Goal: Information Seeking & Learning: Learn about a topic

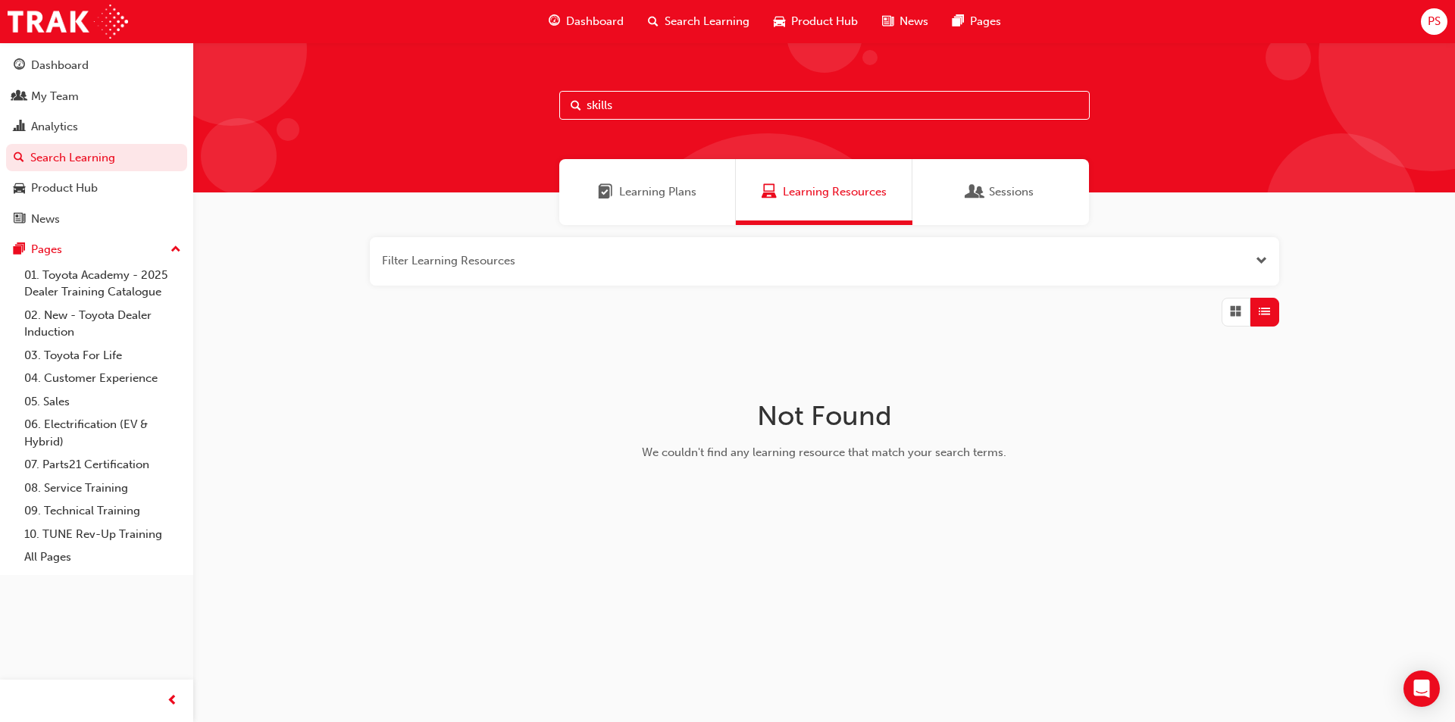
click at [486, 260] on button "button" at bounding box center [824, 261] width 909 height 48
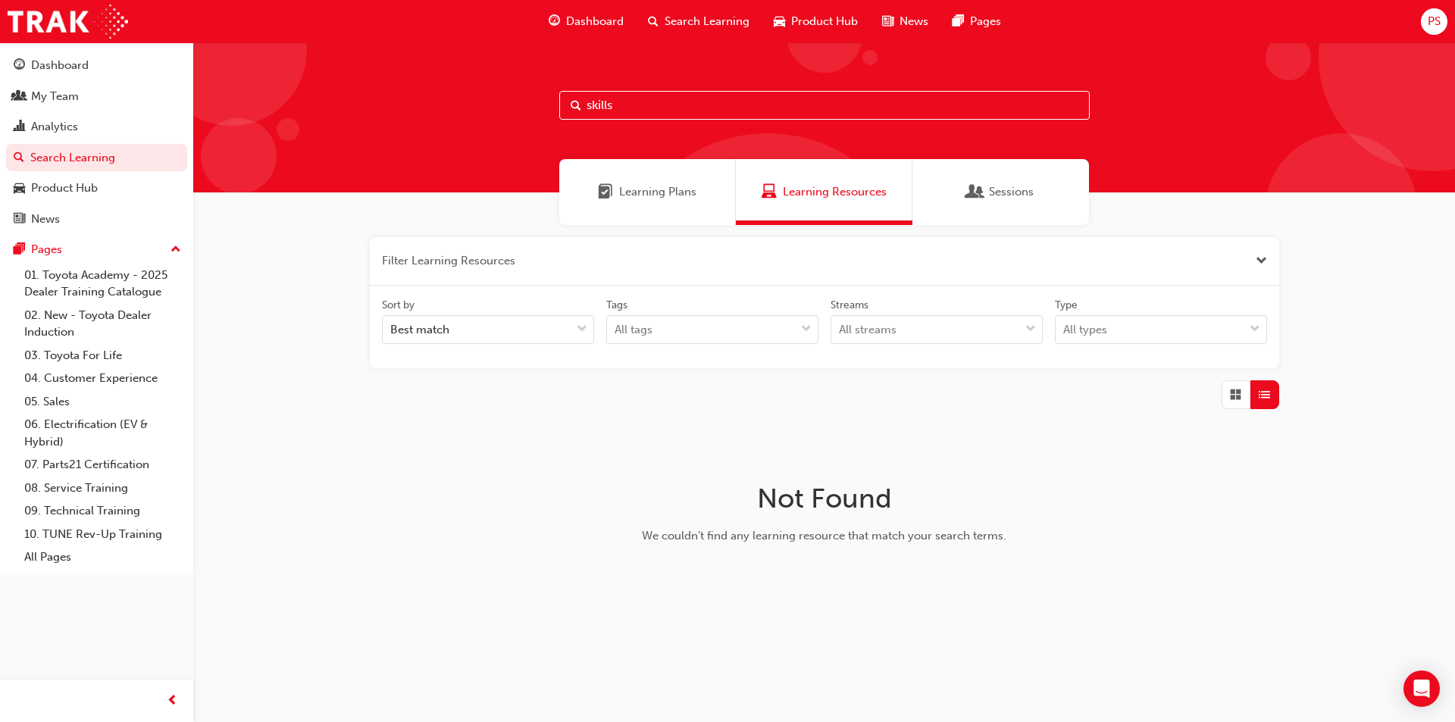
click at [486, 260] on button "button" at bounding box center [824, 261] width 909 height 48
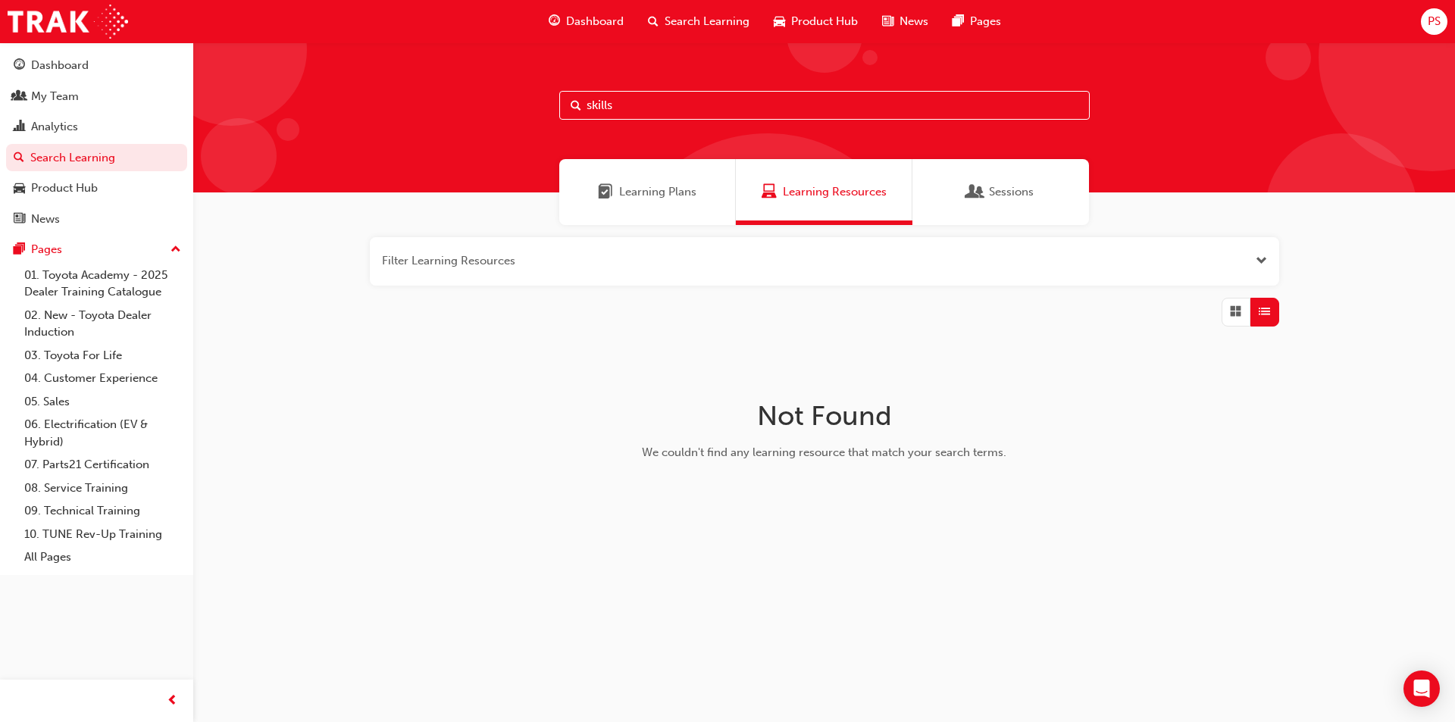
click at [654, 195] on span "Learning Plans" at bounding box center [657, 191] width 77 height 17
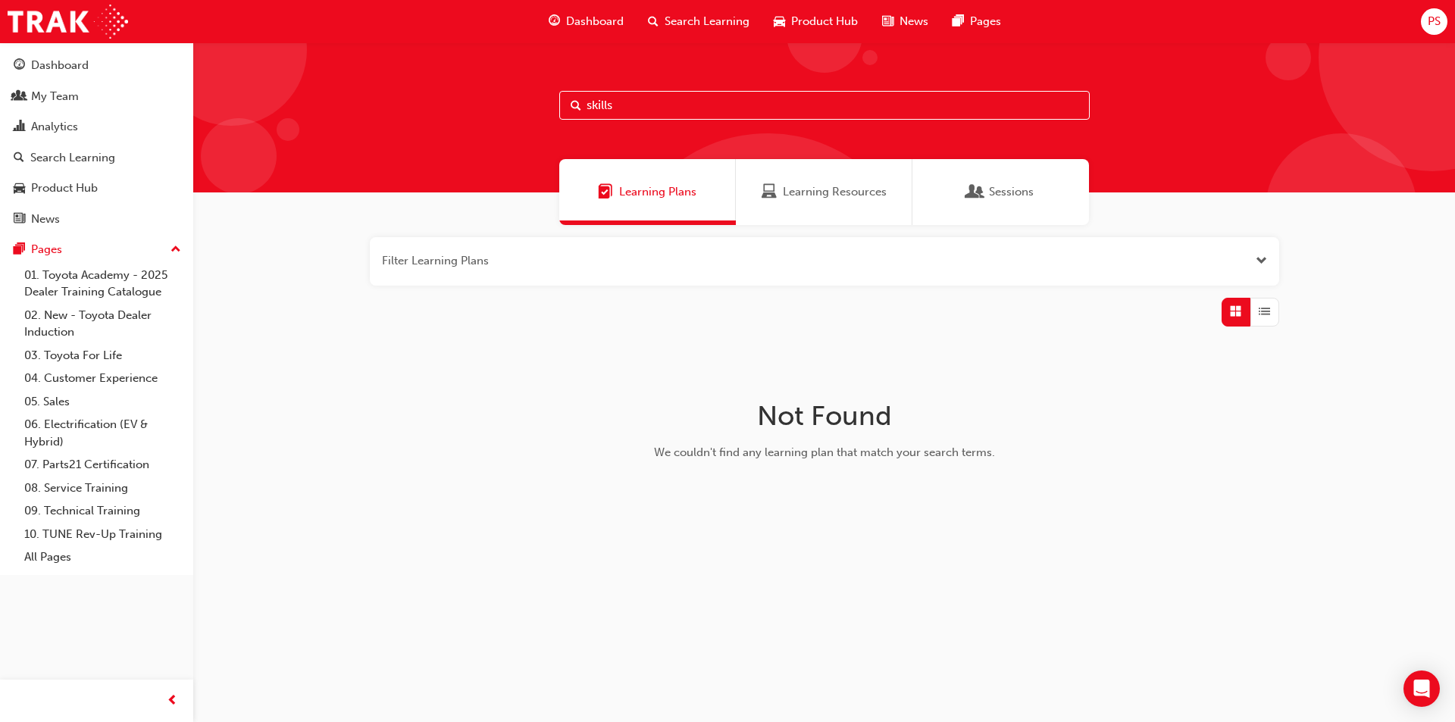
click at [642, 105] on input "skills" at bounding box center [824, 105] width 530 height 29
type input "rav4"
click at [677, 247] on button "button" at bounding box center [824, 261] width 909 height 48
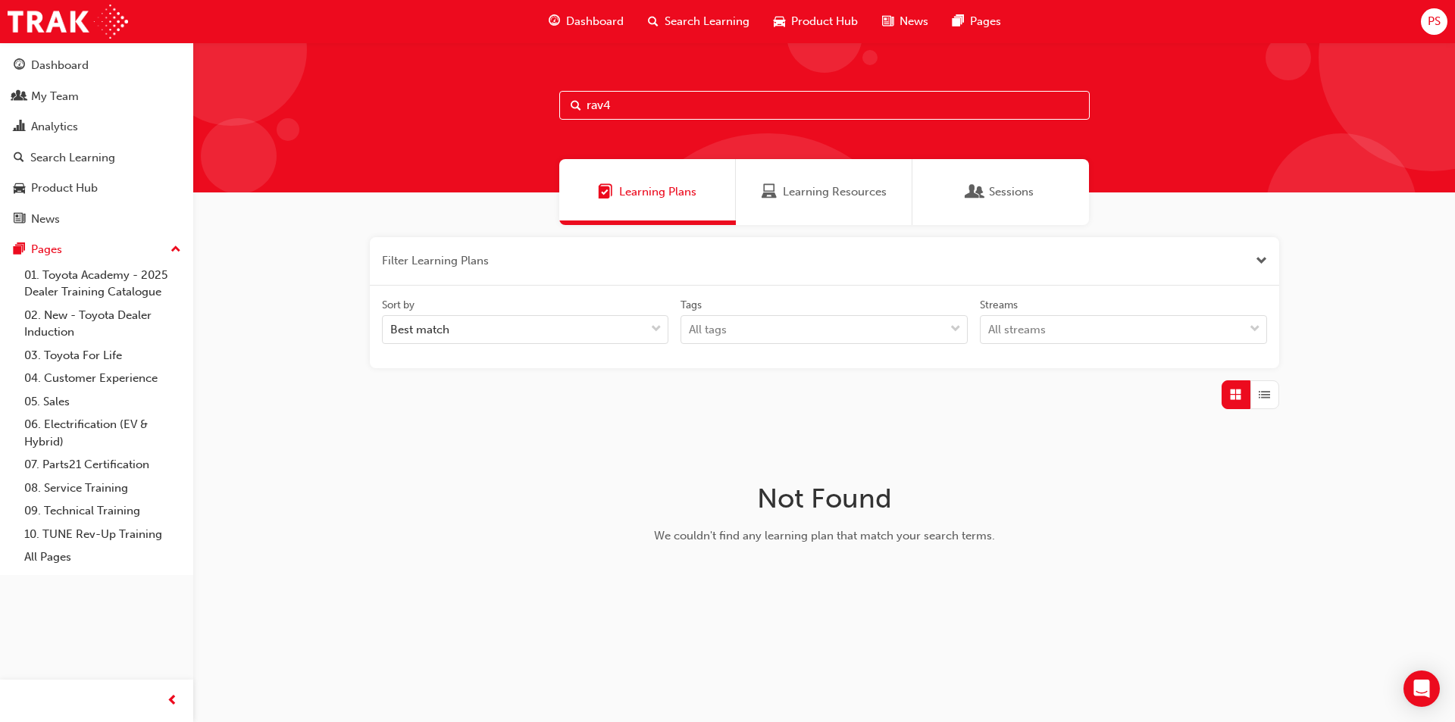
click at [685, 27] on span "Search Learning" at bounding box center [706, 21] width 85 height 17
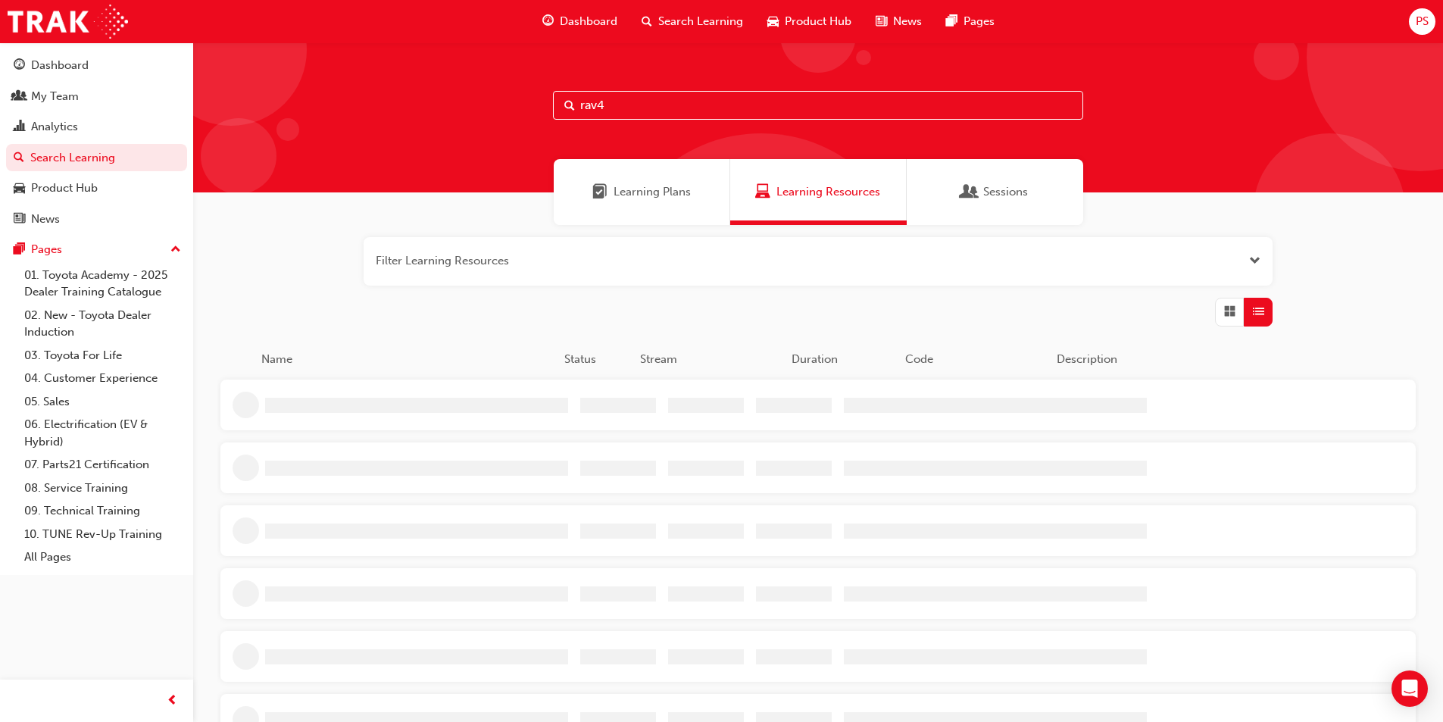
click at [652, 117] on input "rav4" at bounding box center [818, 105] width 530 height 29
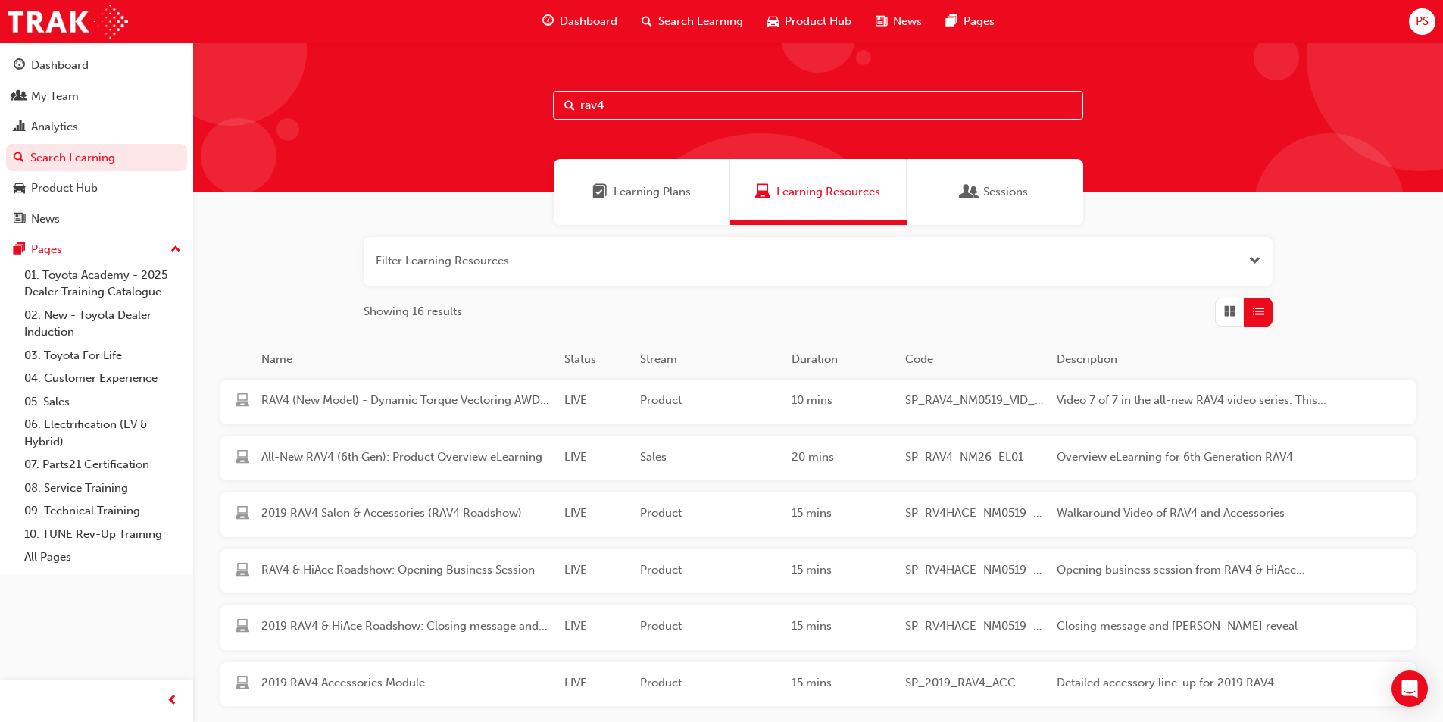
click at [484, 470] on div "All-New RAV4 (6th Gen): Product Overview eLearning LIVE Sales 20 mins SP_RAV4_N…" at bounding box center [793, 458] width 1146 height 45
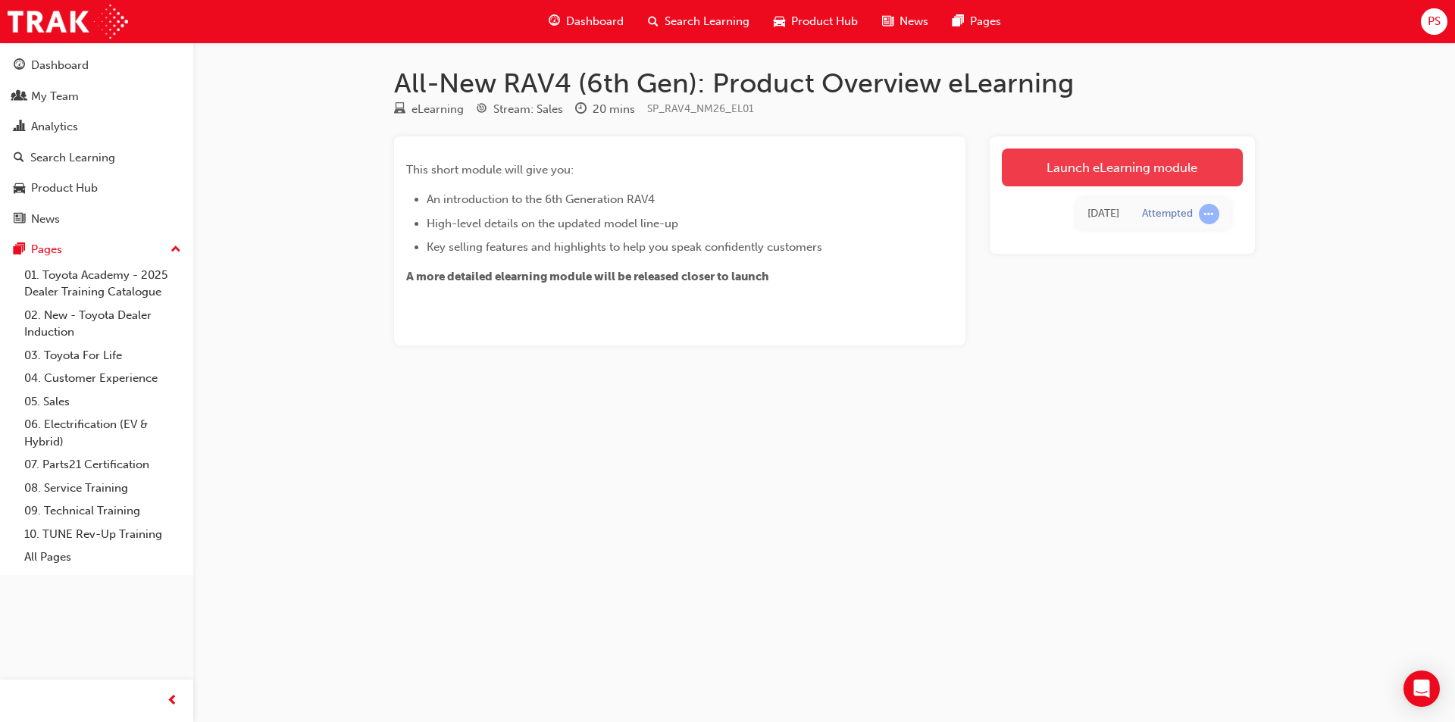
click at [1142, 168] on link "Launch eLearning module" at bounding box center [1122, 167] width 241 height 38
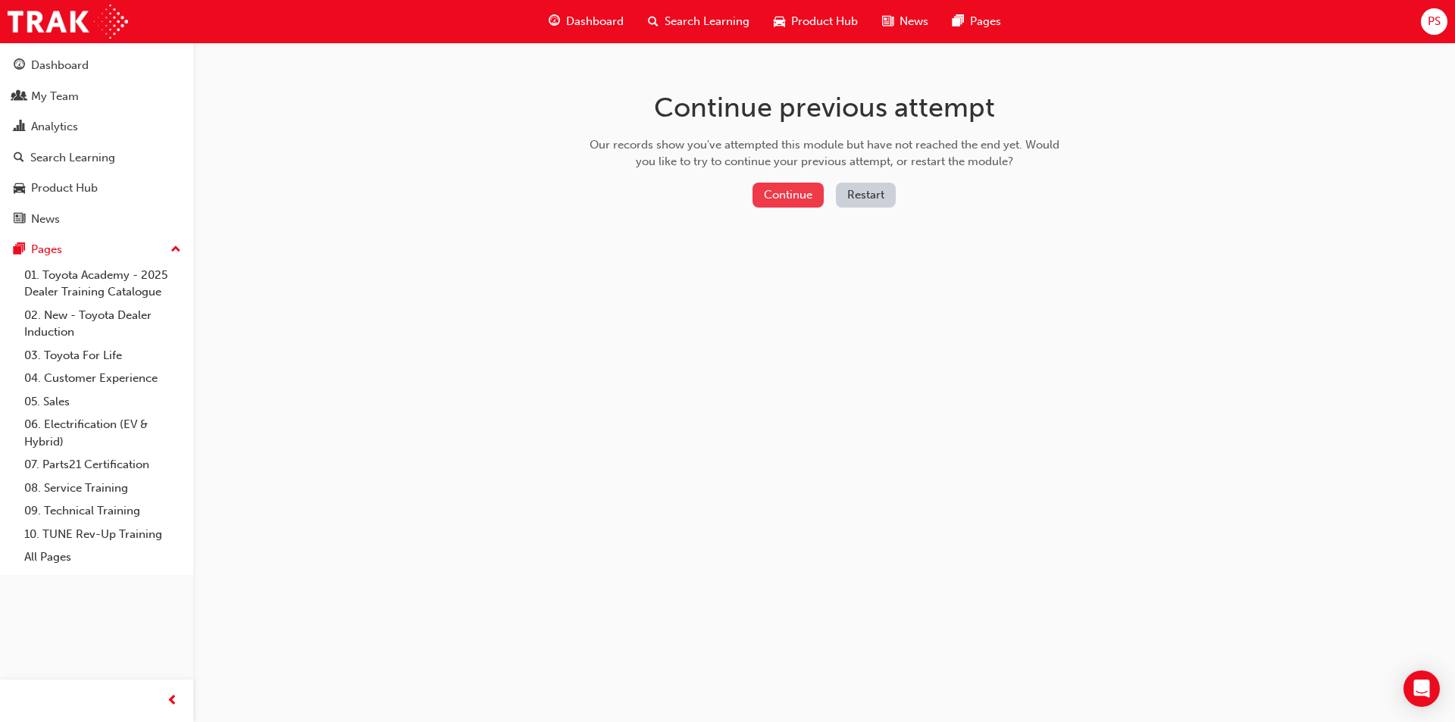
click at [806, 194] on button "Continue" at bounding box center [787, 195] width 71 height 25
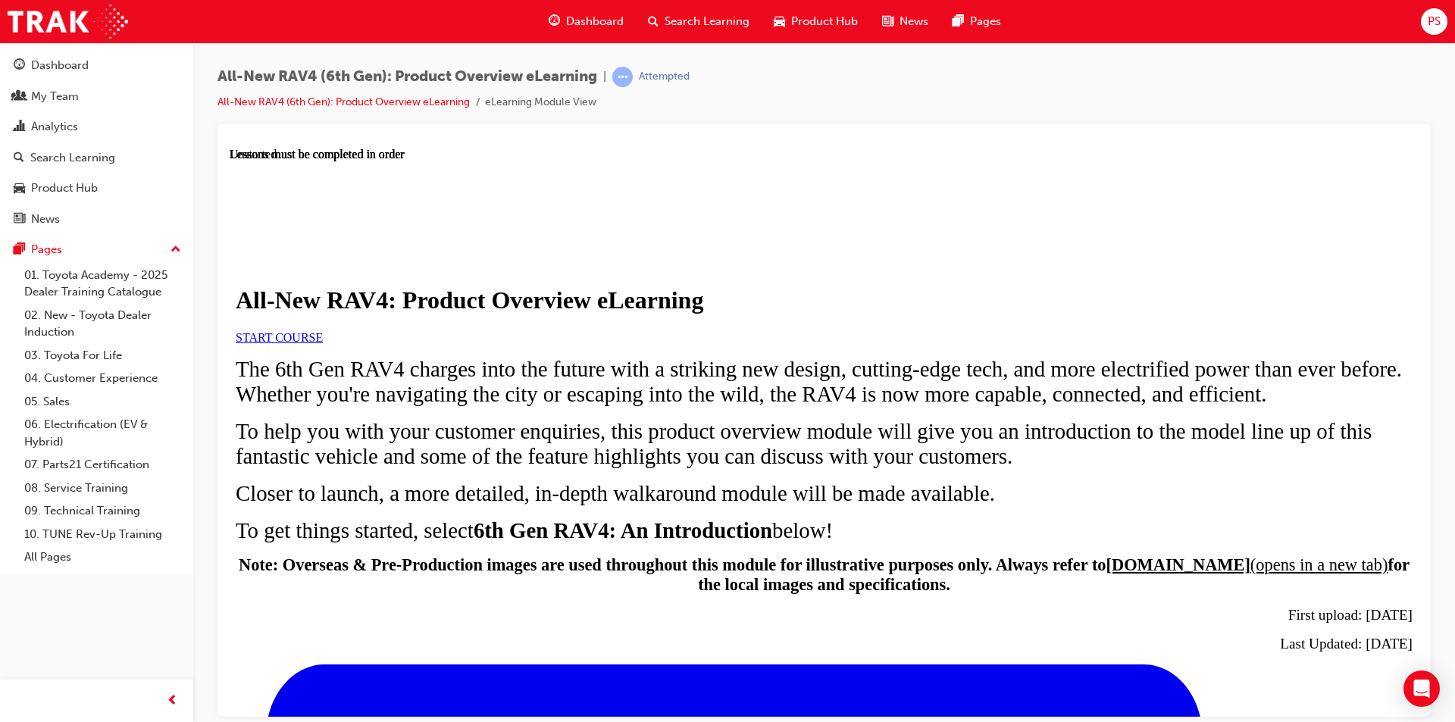
click at [323, 343] on link "START COURSE" at bounding box center [279, 336] width 87 height 13
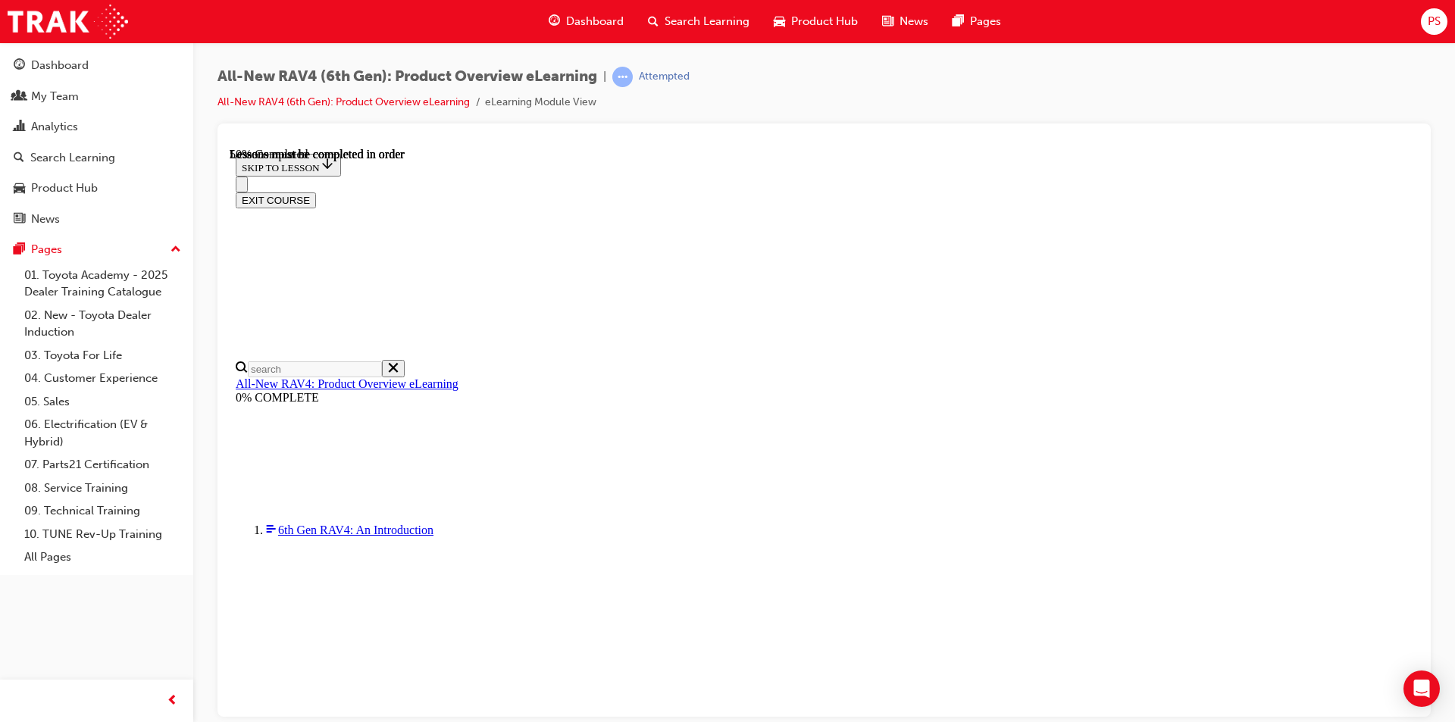
scroll to position [1524, 0]
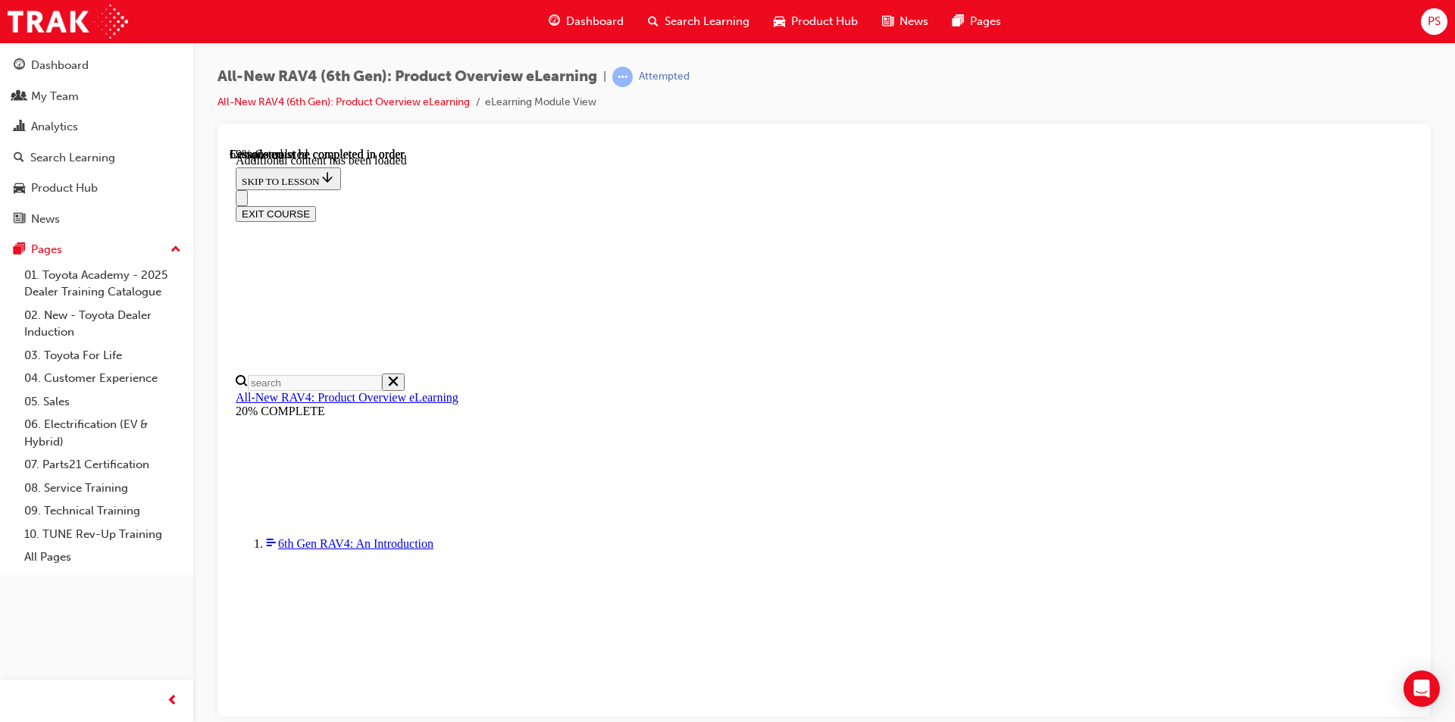
scroll to position [2452, 0]
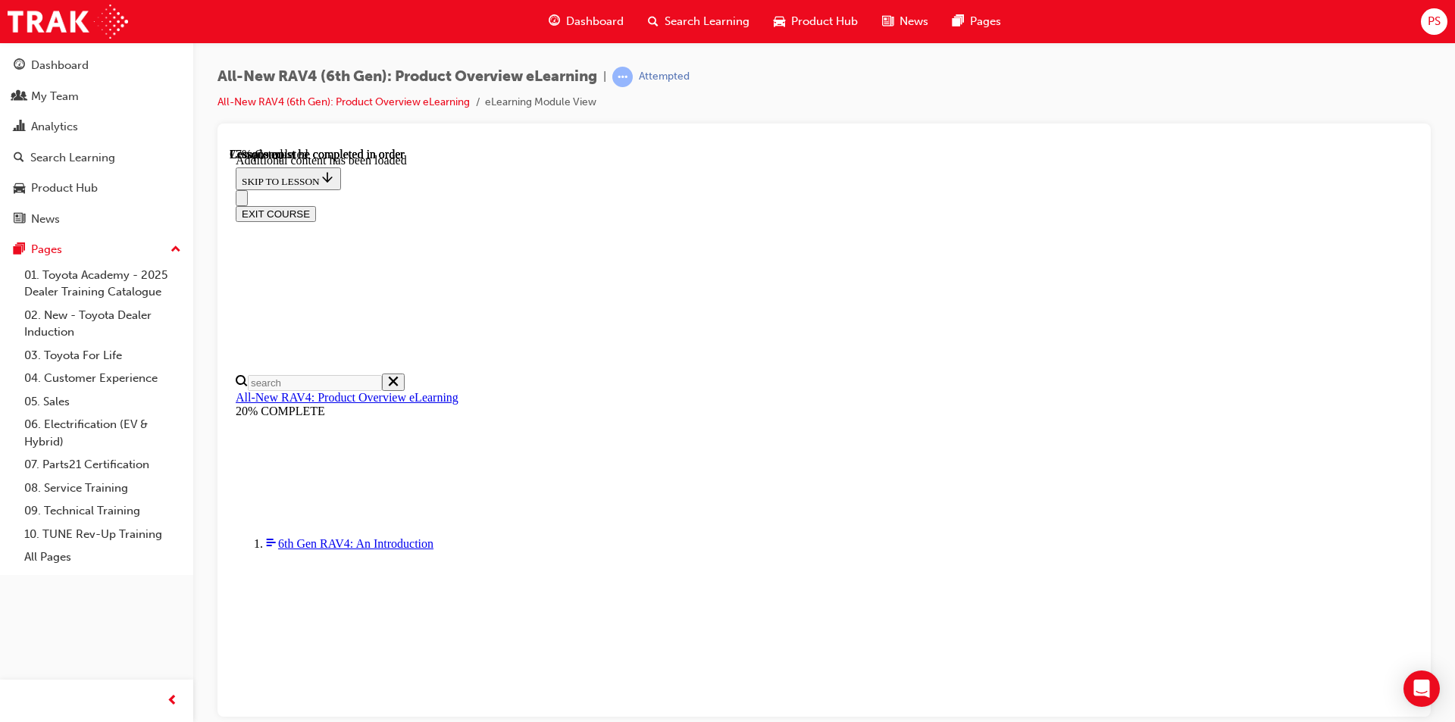
scroll to position [1872, 0]
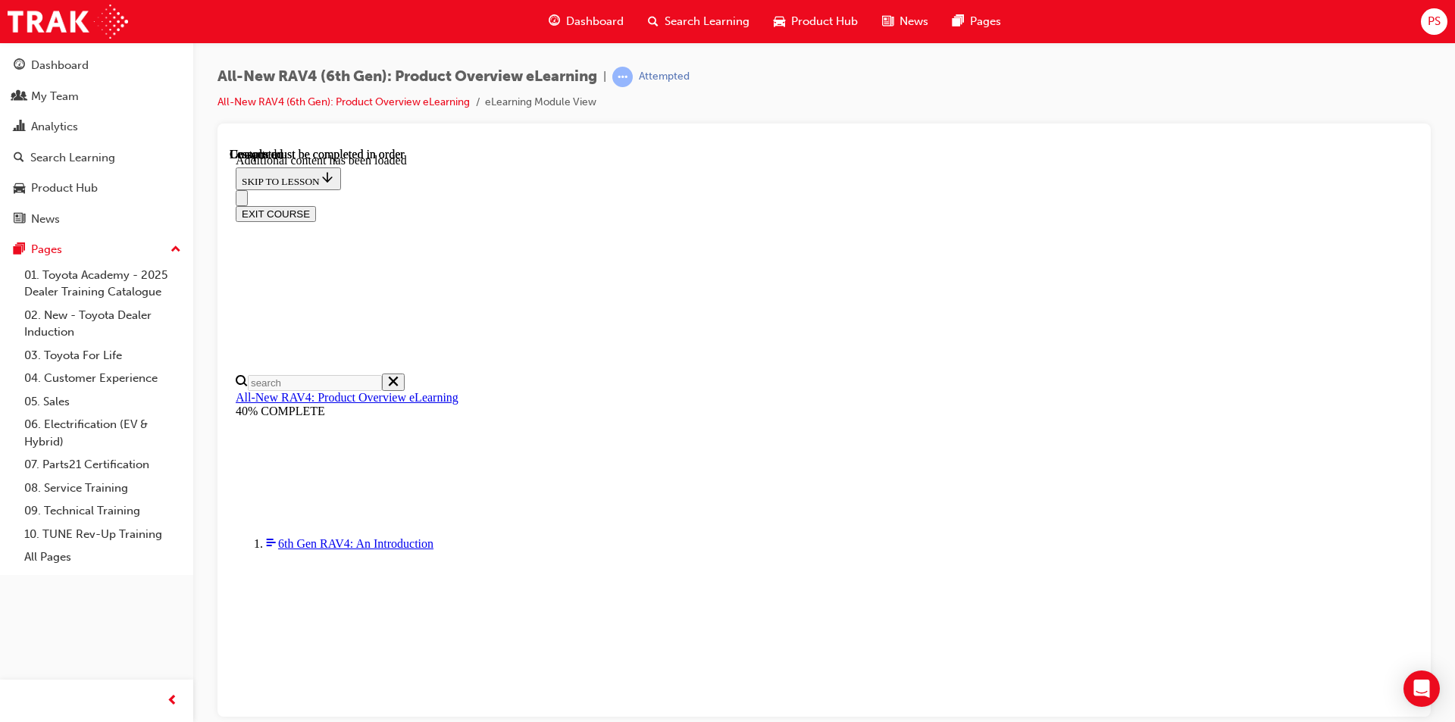
scroll to position [2753, 0]
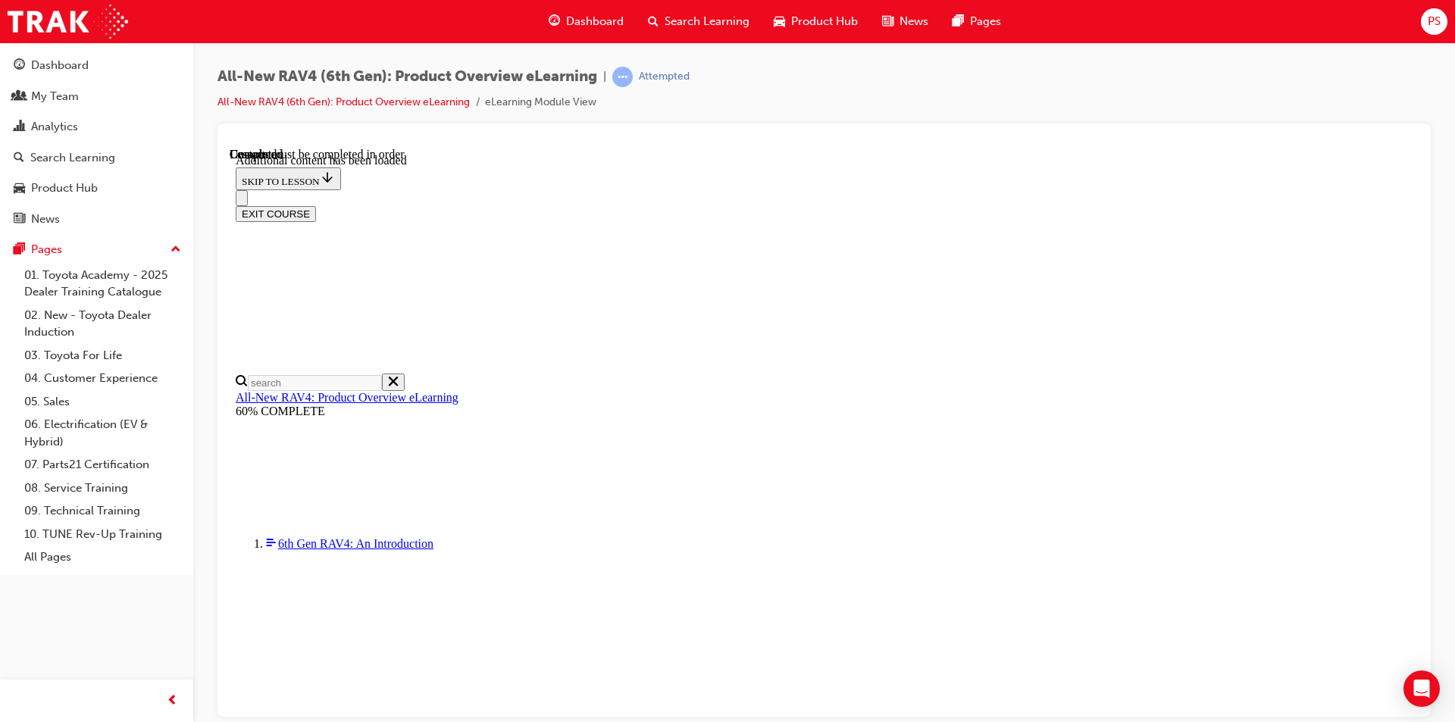
scroll to position [1059, 0]
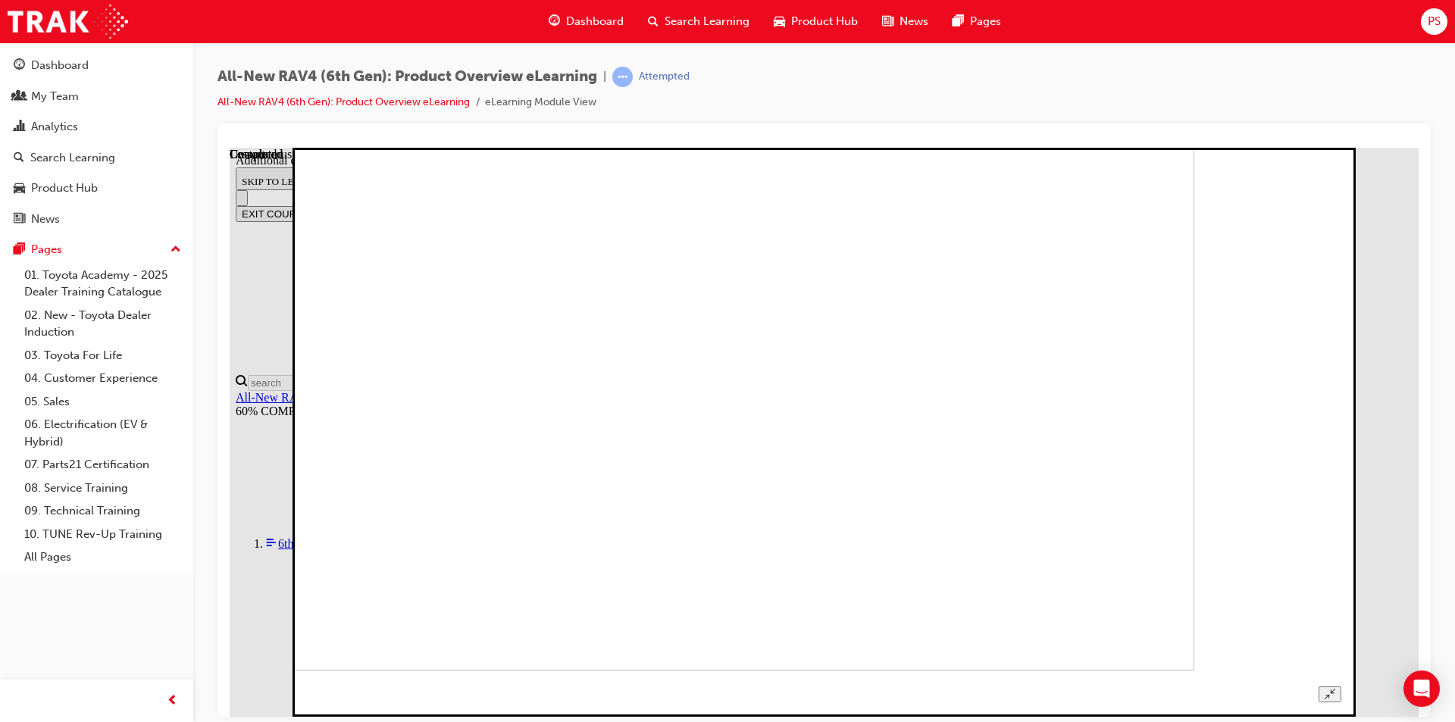
click at [1334, 688] on icon "Unzoom image" at bounding box center [1329, 693] width 10 height 10
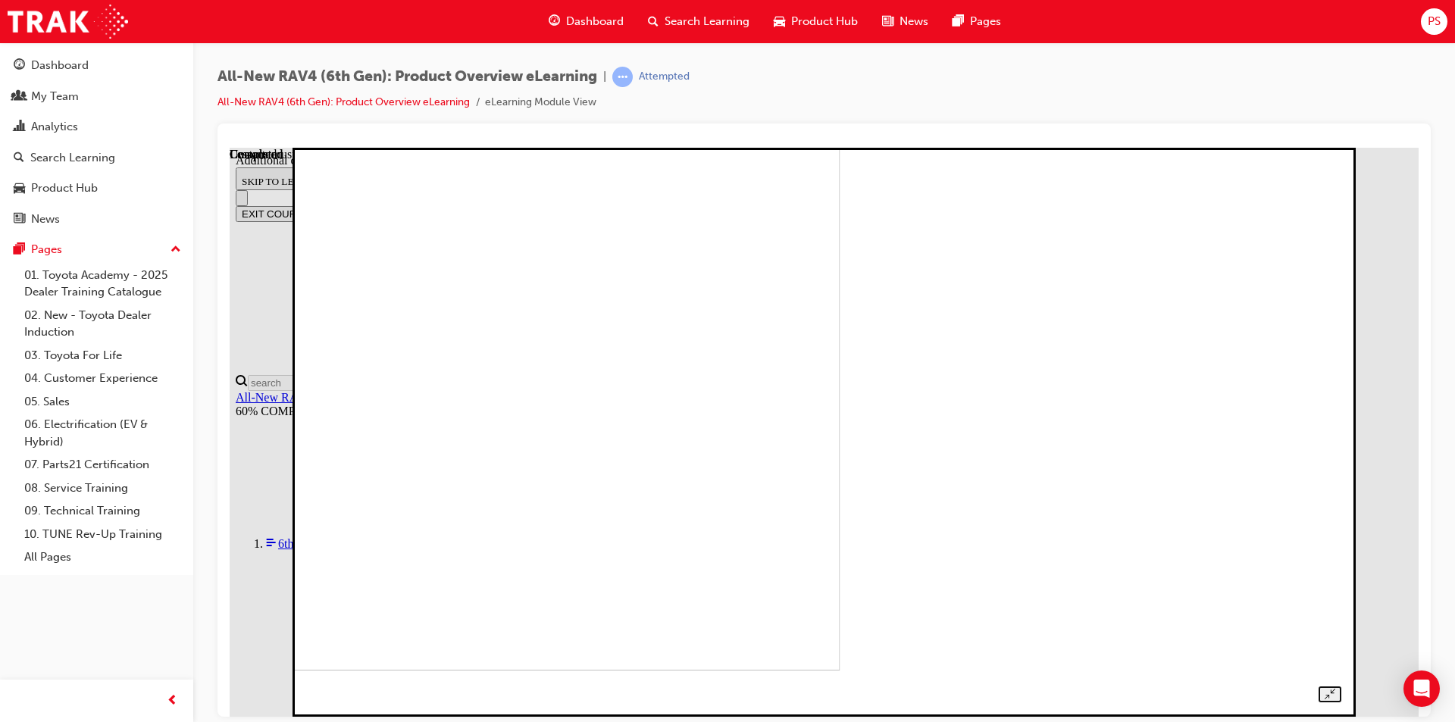
click at [1340, 173] on div at bounding box center [823, 415] width 1033 height 574
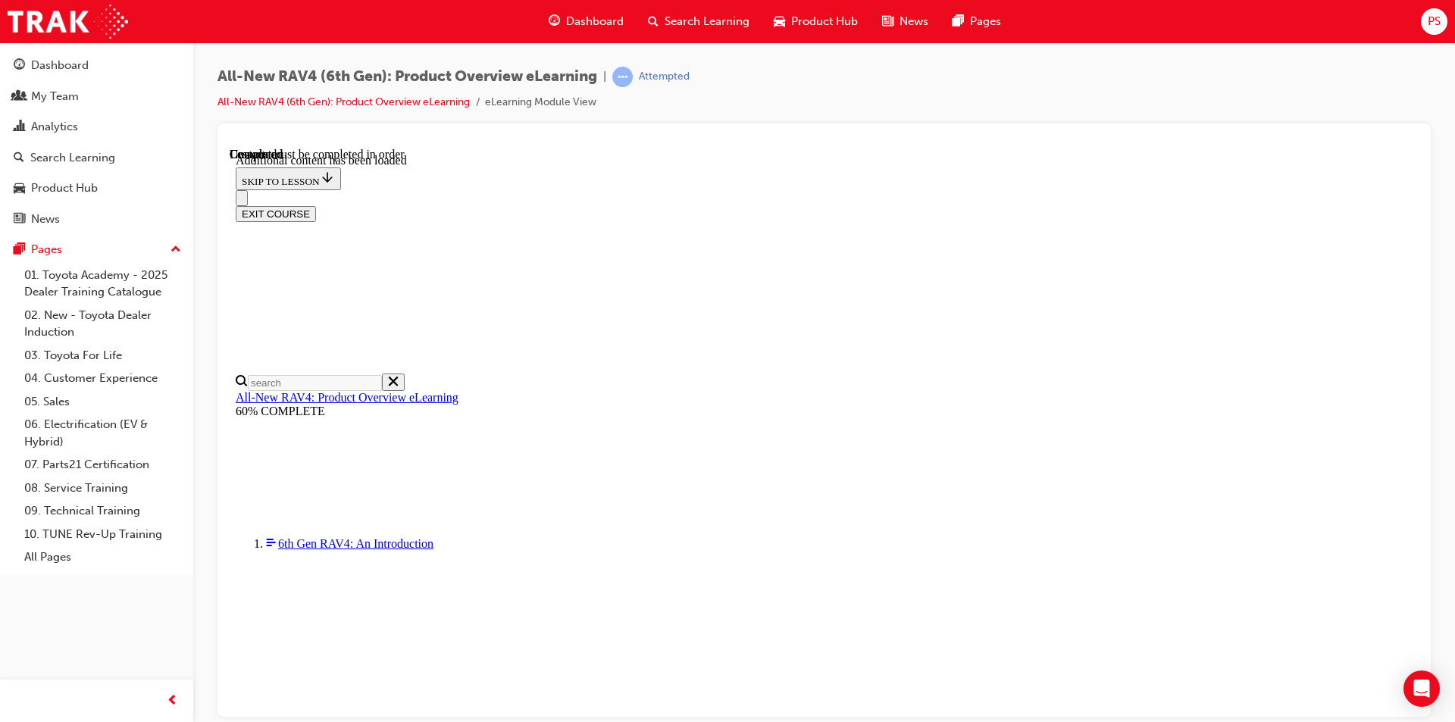
radio input "true"
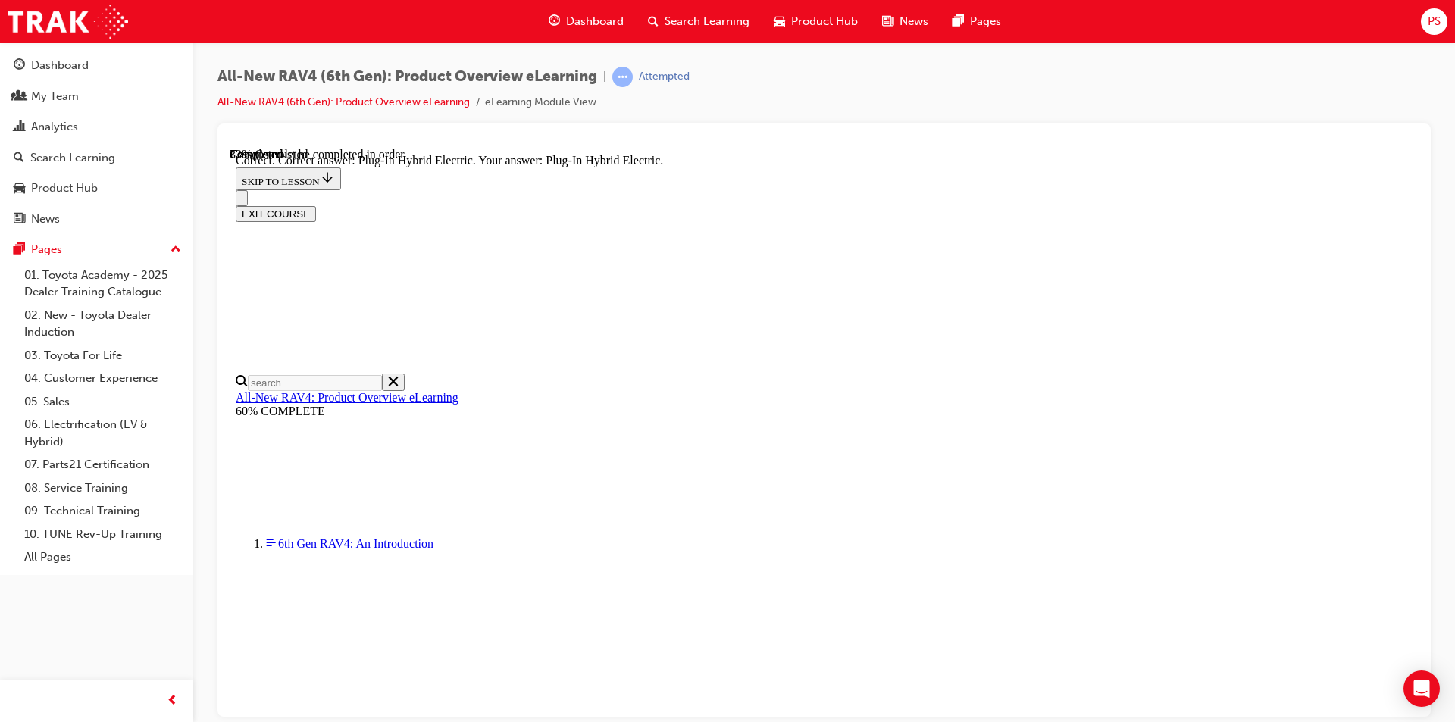
scroll to position [455, 0]
radio input "true"
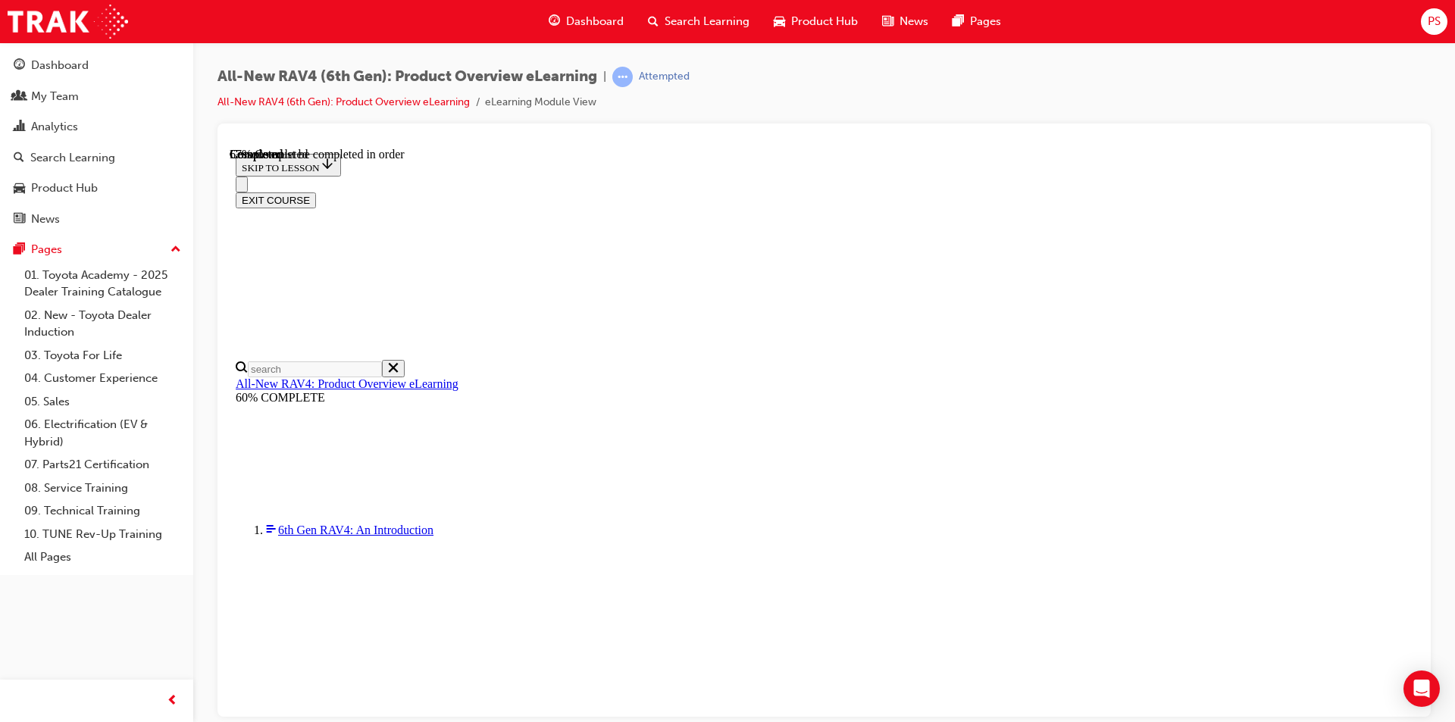
scroll to position [303, 0]
checkbox input "true"
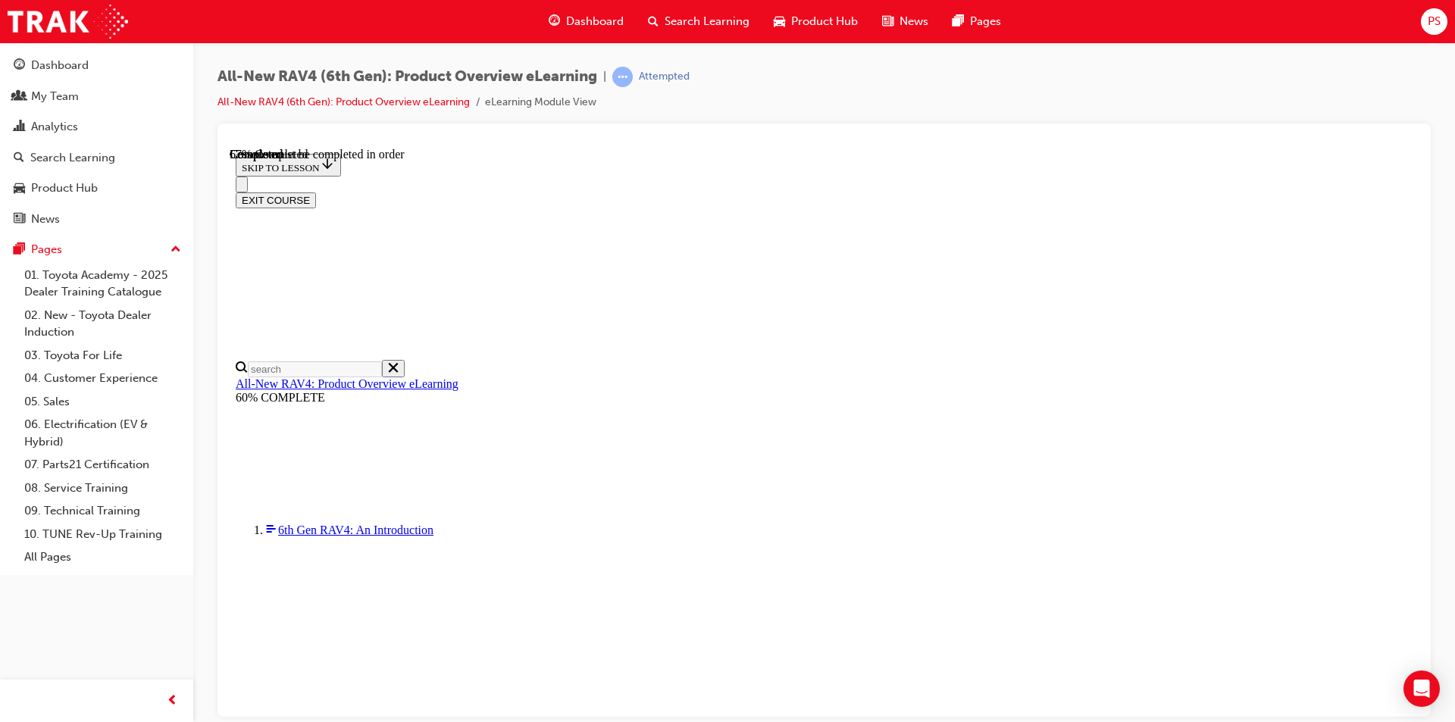
checkbox input "true"
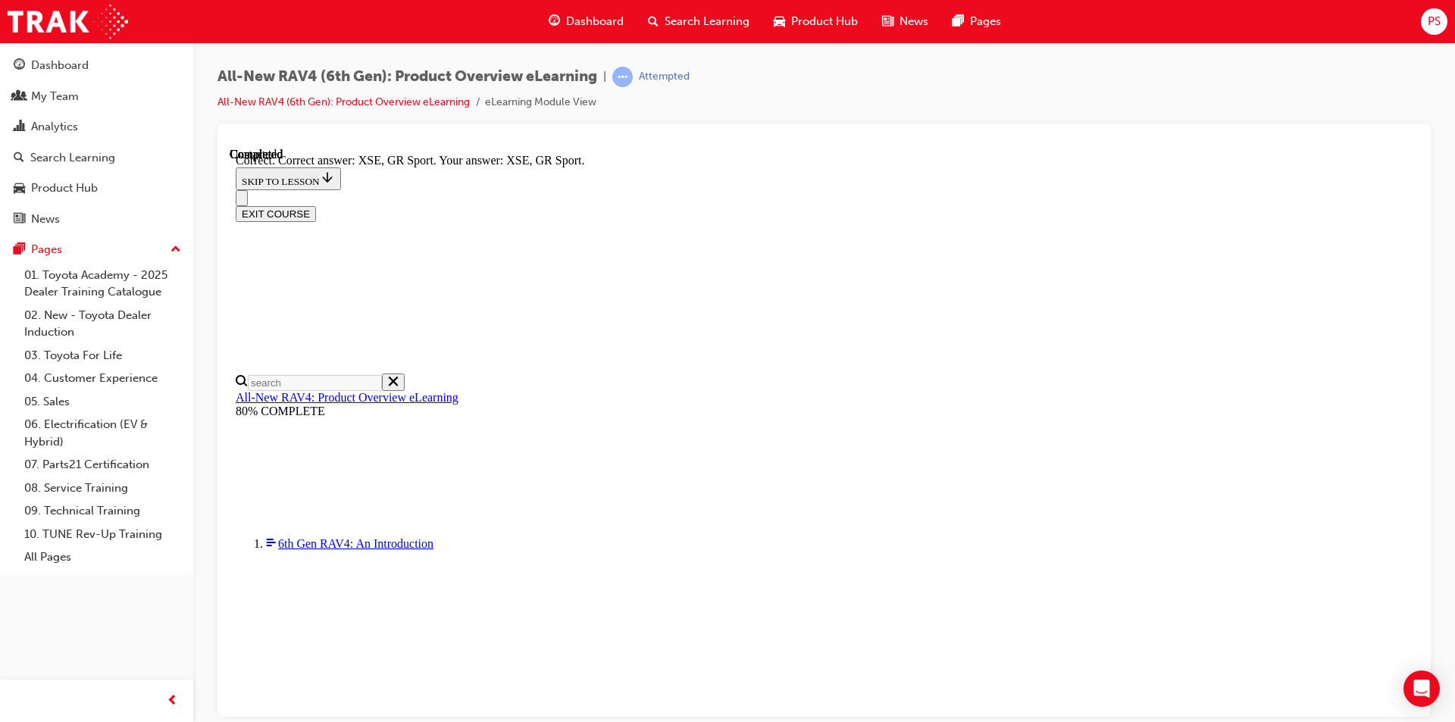
scroll to position [562, 0]
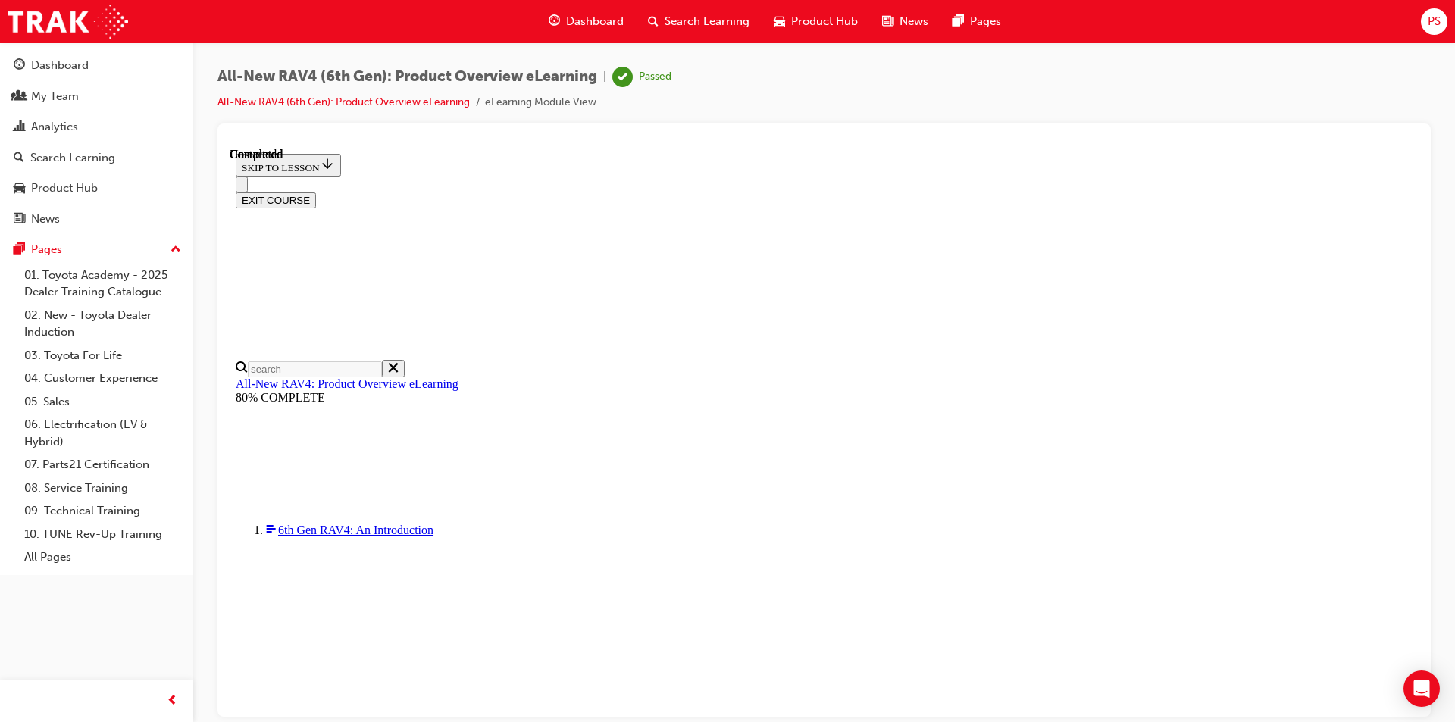
scroll to position [264, 0]
click at [316, 192] on button "EXIT COURSE" at bounding box center [276, 200] width 80 height 16
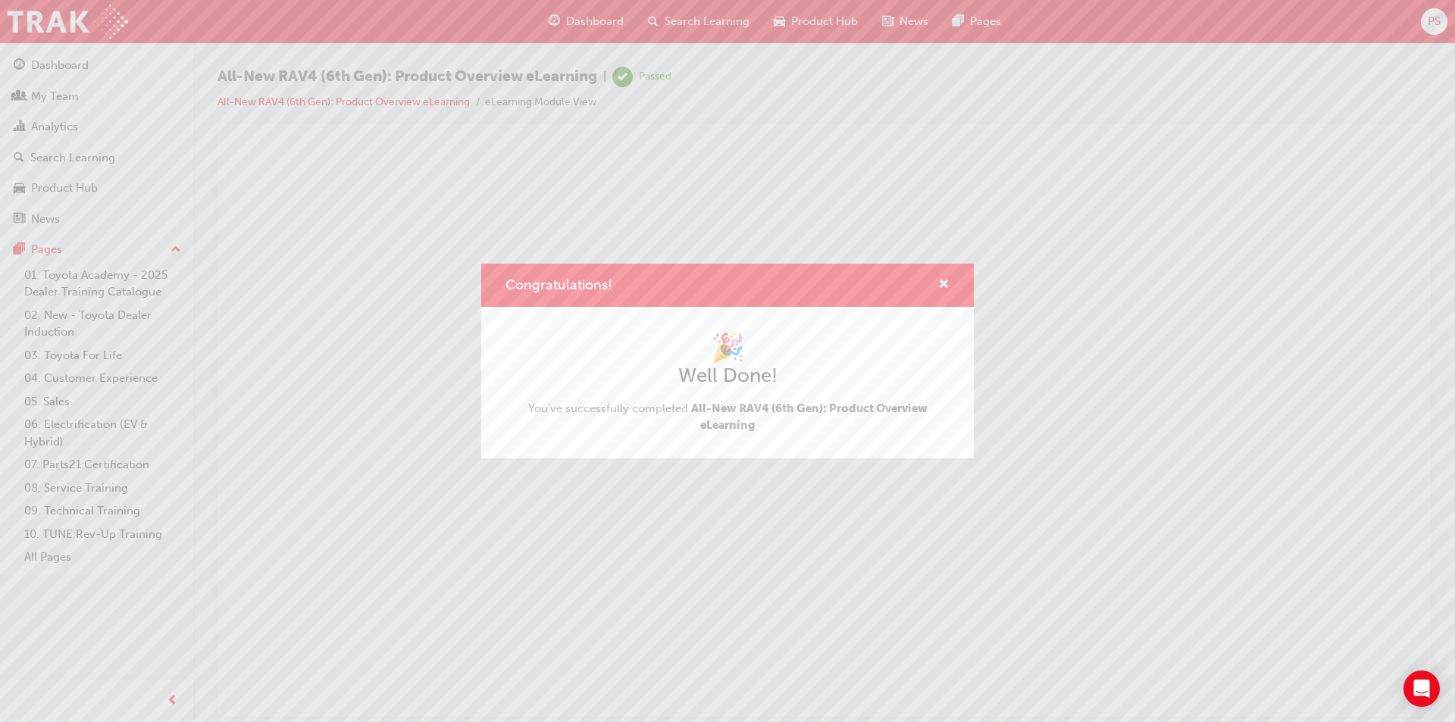
scroll to position [0, 0]
click at [946, 280] on span "cross-icon" at bounding box center [943, 286] width 11 height 14
